Goal: Information Seeking & Learning: Learn about a topic

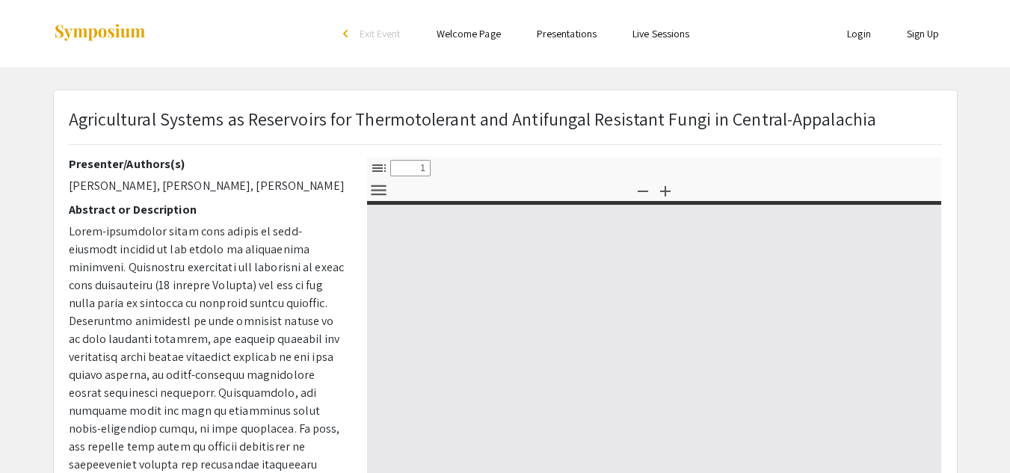
select select "custom"
type input "0"
select select "custom"
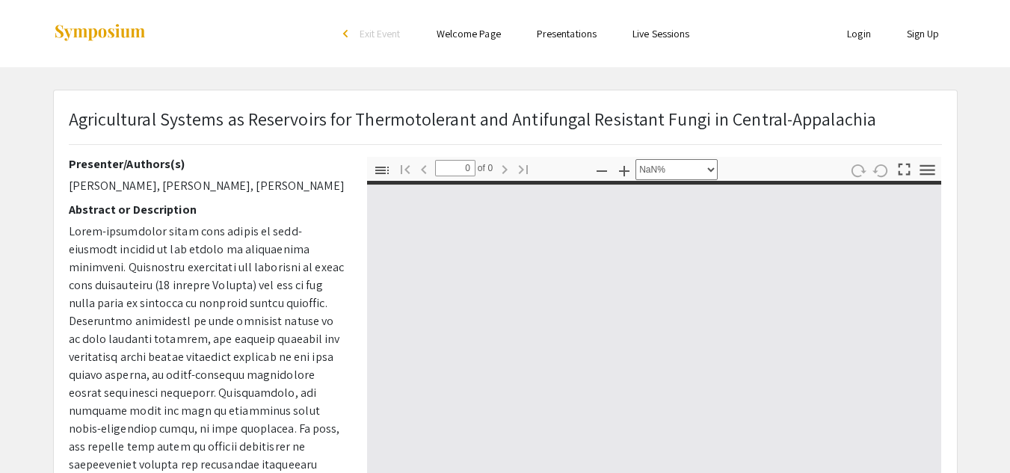
type input "1"
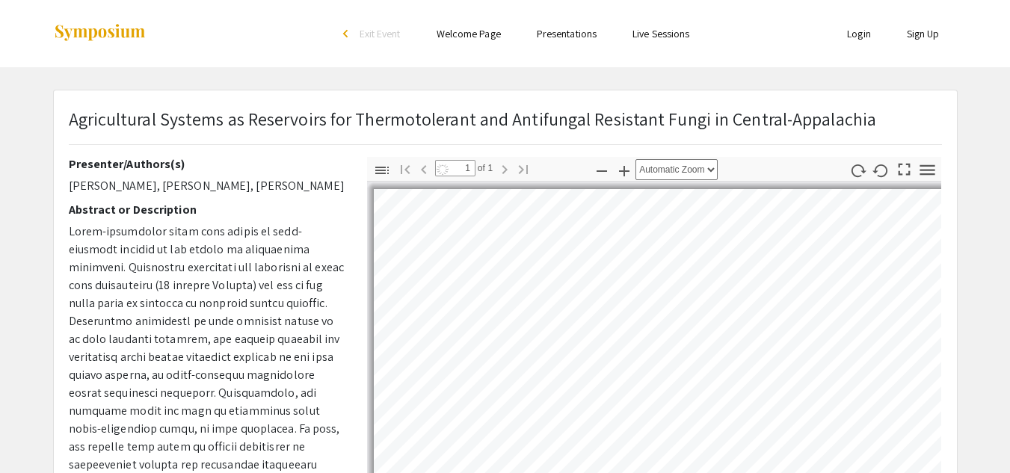
select select "auto"
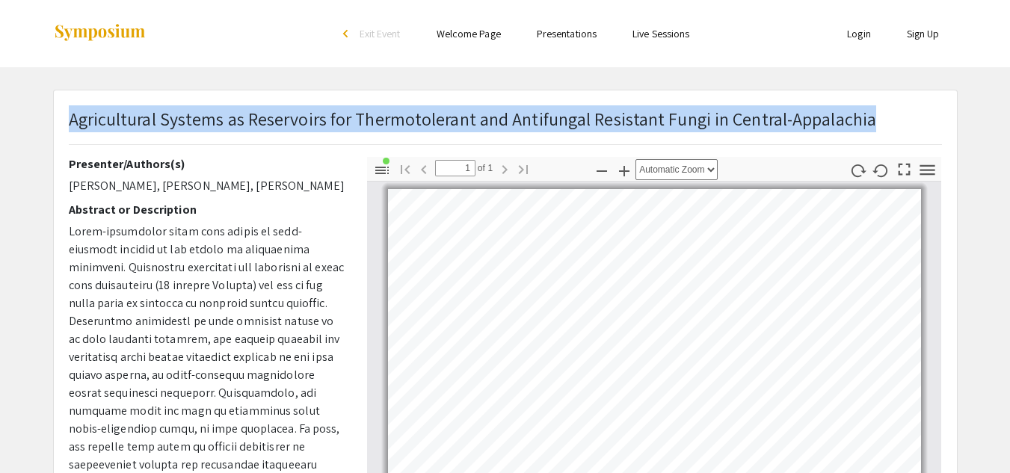
drag, startPoint x: 68, startPoint y: 125, endPoint x: 875, endPoint y: 111, distance: 806.9
click at [875, 111] on div "Agricultural Systems as Reservoirs for Thermotolerant and Antifungal Resistant …" at bounding box center [506, 131] width 896 height 52
copy p "Agricultural Systems as Reservoirs for Thermotolerant and Antifungal Resistant …"
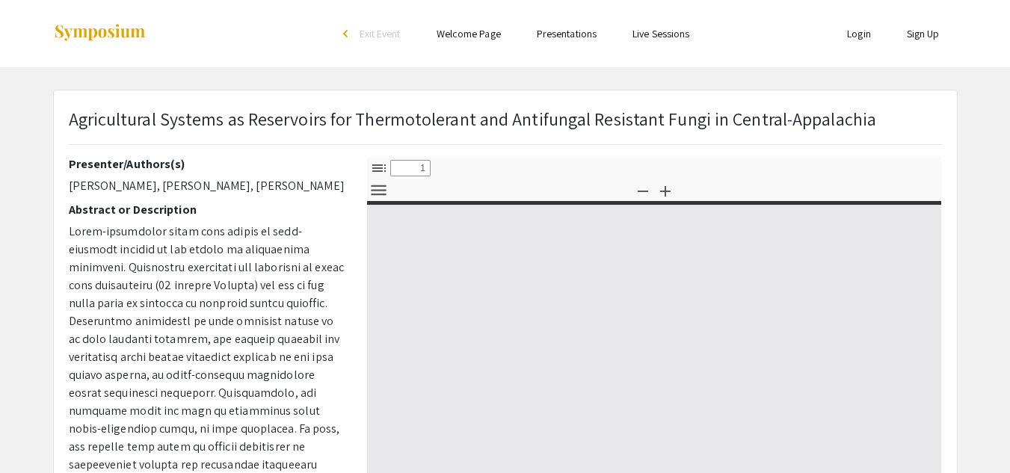
select select "custom"
type input "0"
select select "custom"
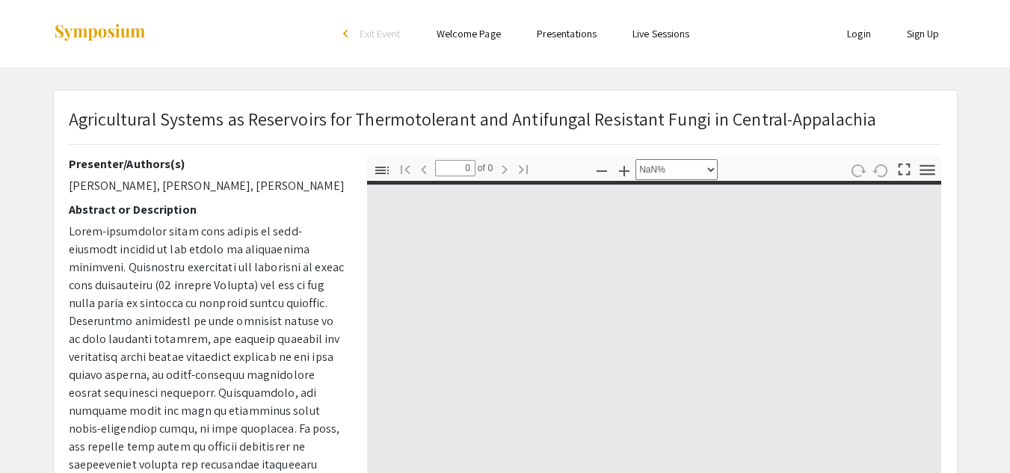
type input "1"
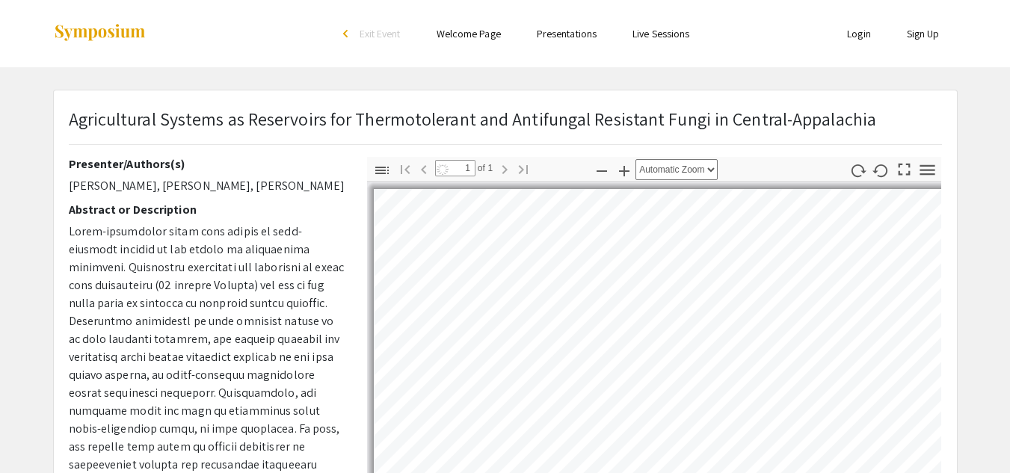
select select "auto"
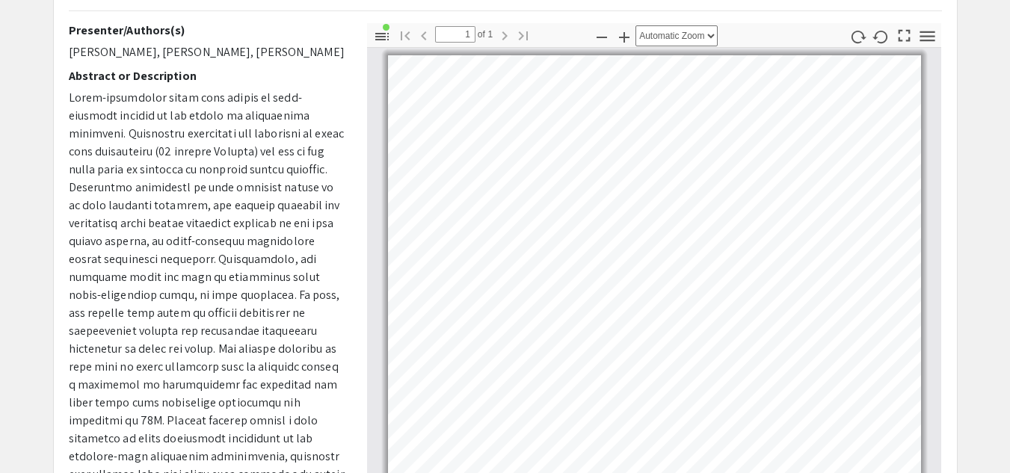
scroll to position [133, 0]
